Goal: Task Accomplishment & Management: Use online tool/utility

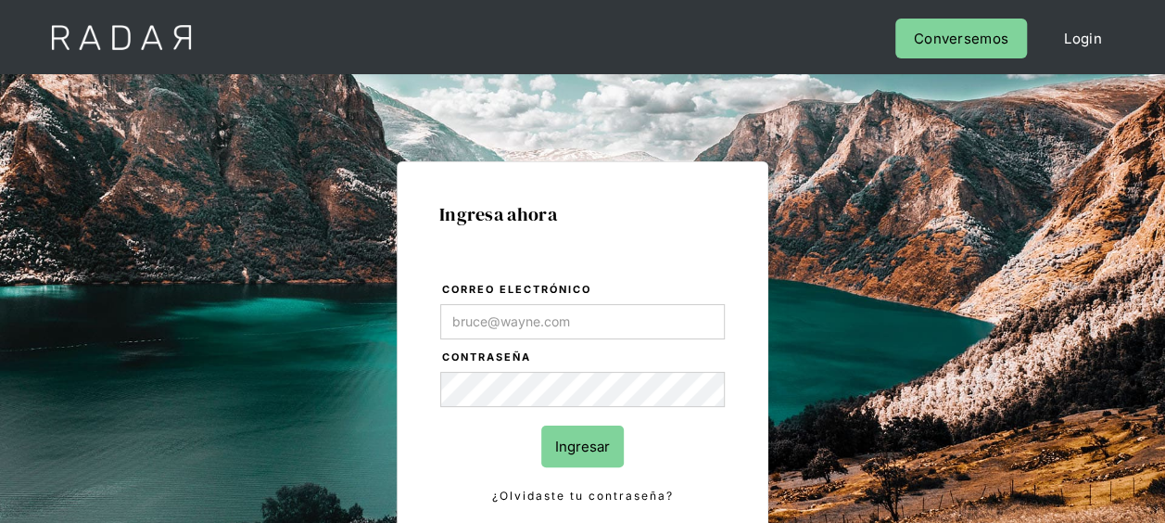
type input "[EMAIL_ADDRESS][DOMAIN_NAME]"
click at [604, 453] on input "Ingresar" at bounding box center [582, 446] width 82 height 42
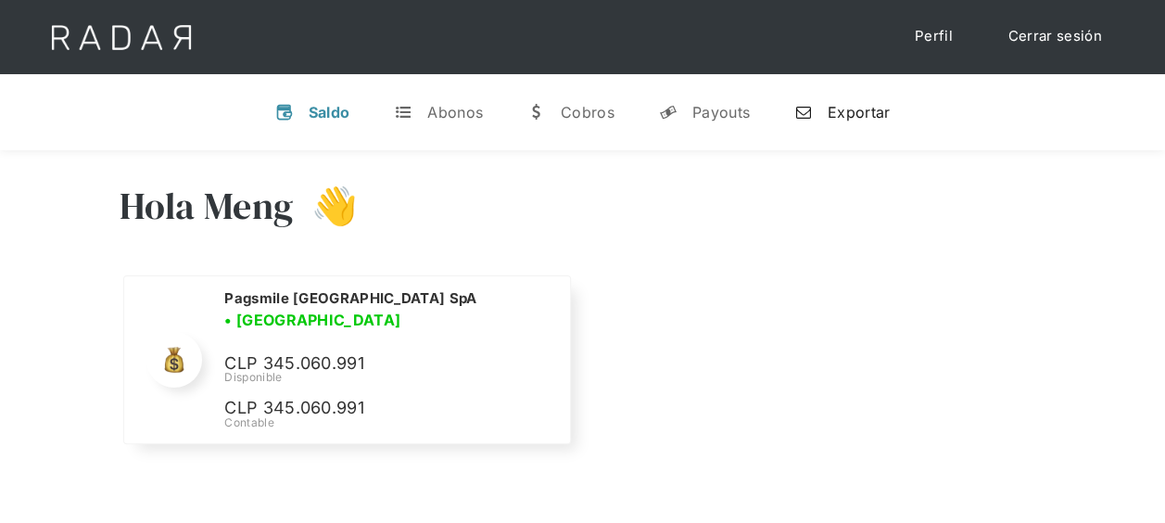
click at [867, 110] on div "Exportar" at bounding box center [859, 112] width 62 height 19
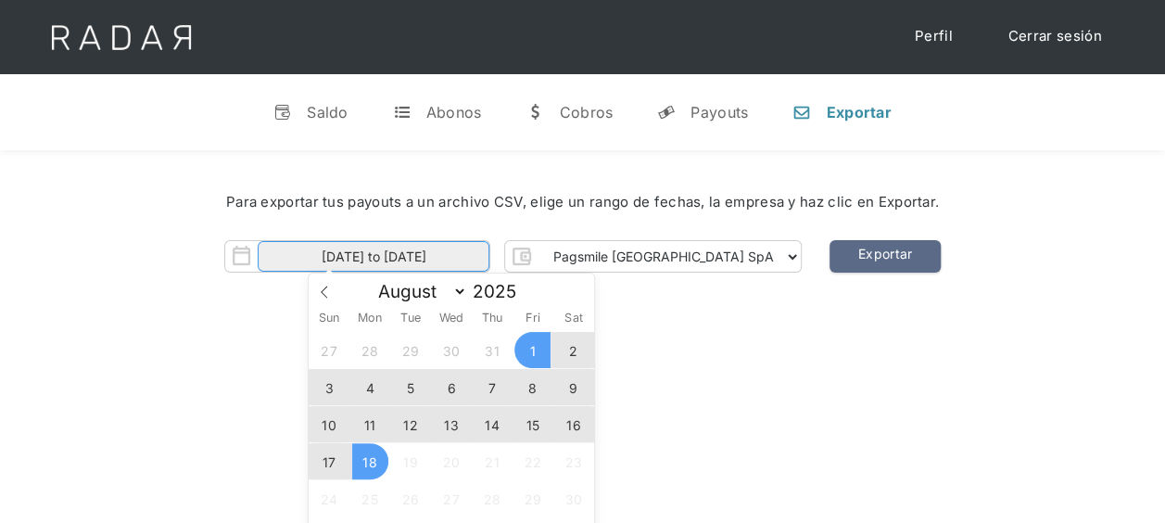
click at [479, 272] on body "Cargando... Cerrar sesión Perfil v Saldo t Abonos w Cobros y Payouts n Exportar…" at bounding box center [582, 458] width 1165 height 916
click at [528, 429] on span "15" at bounding box center [532, 424] width 36 height 36
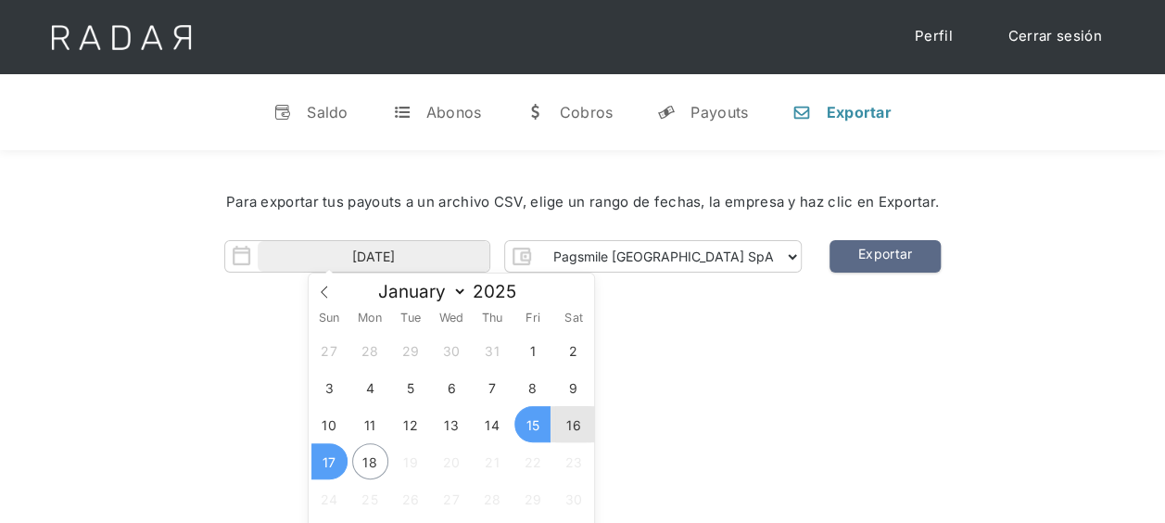
click at [323, 462] on span "17" at bounding box center [329, 461] width 36 height 36
type input "[DATE] to [DATE]"
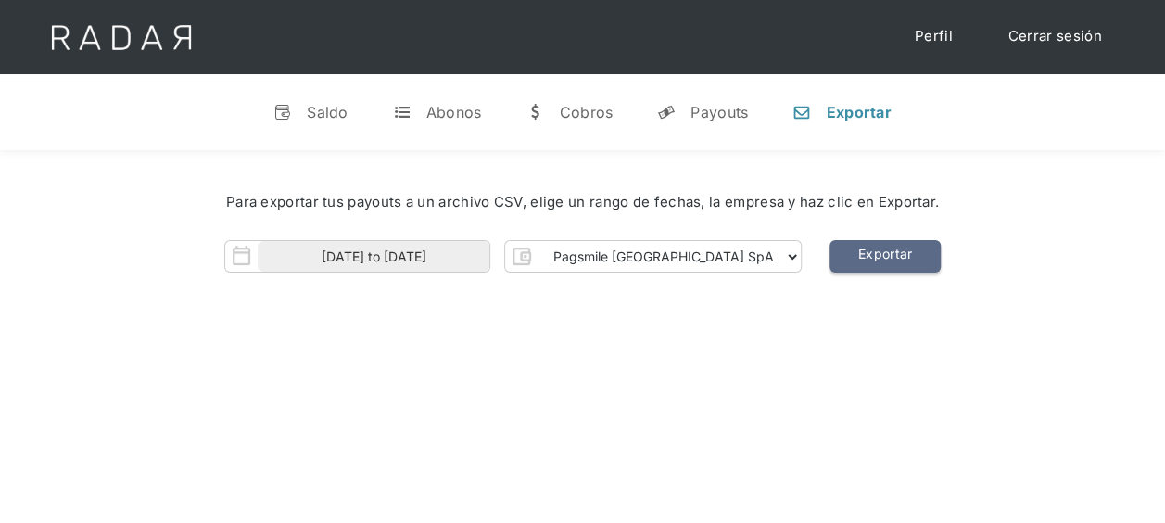
click at [840, 254] on link "Exportar" at bounding box center [884, 256] width 111 height 32
